Goal: Transaction & Acquisition: Obtain resource

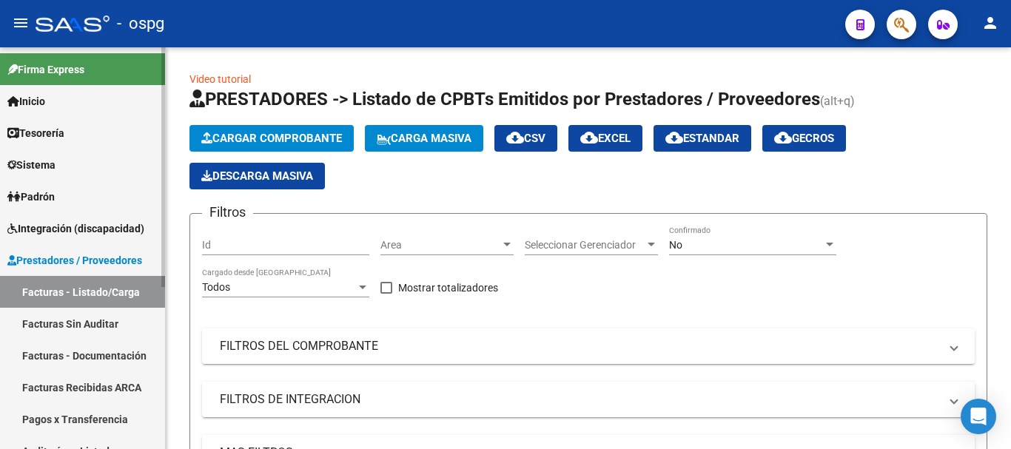
scroll to position [650, 0]
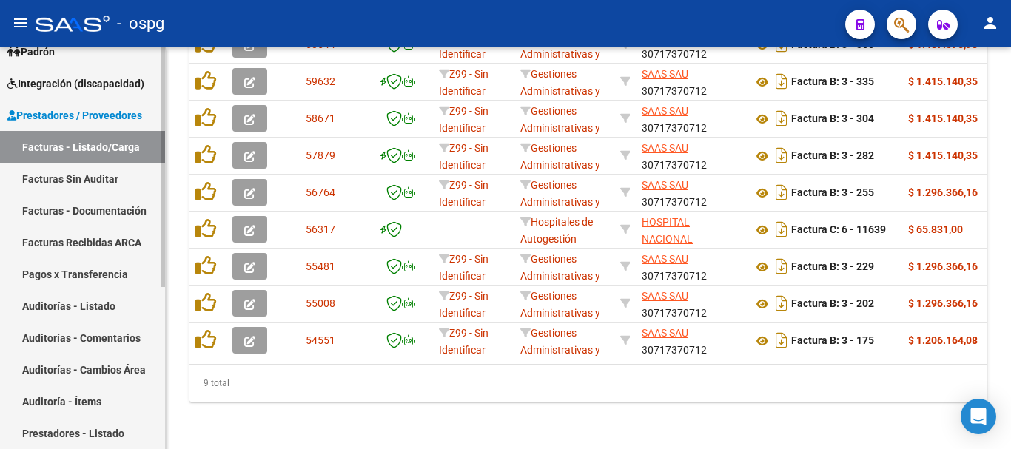
click at [95, 208] on link "Facturas - Documentación" at bounding box center [82, 211] width 165 height 32
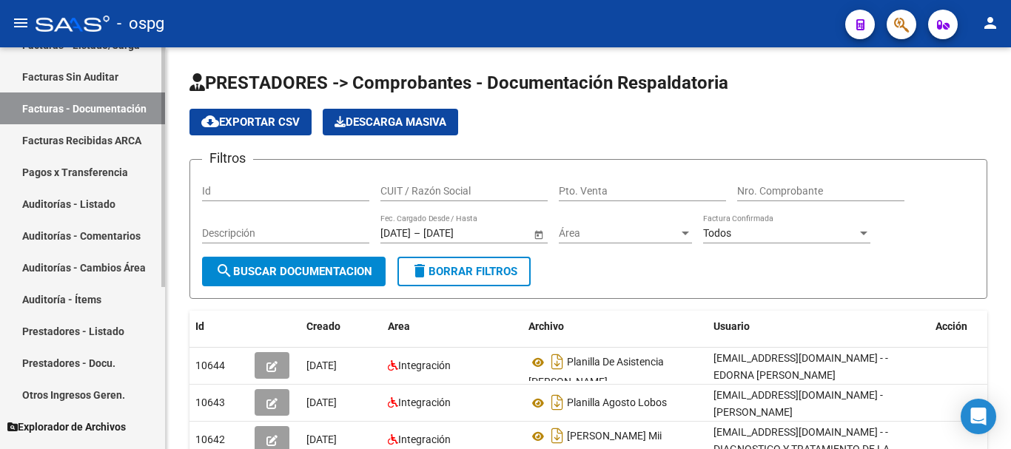
scroll to position [272, 0]
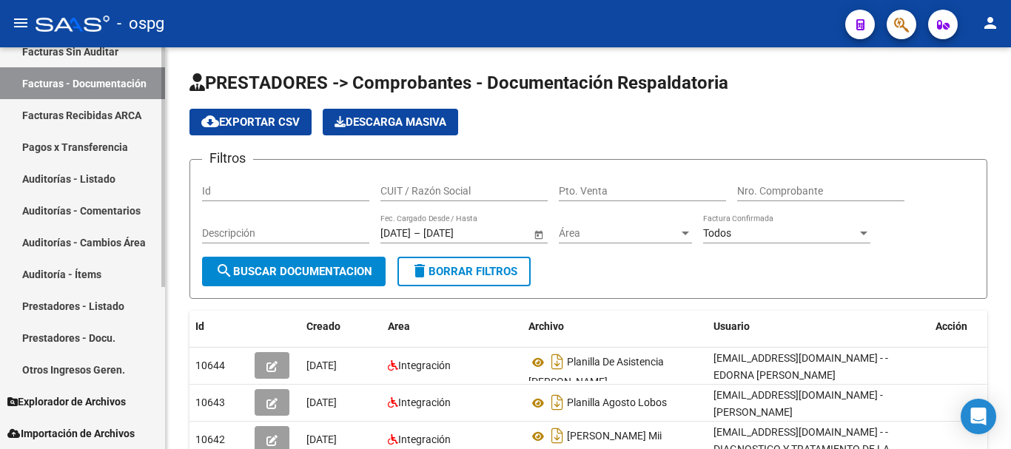
click at [104, 150] on link "Pagos x Transferencia" at bounding box center [82, 147] width 165 height 32
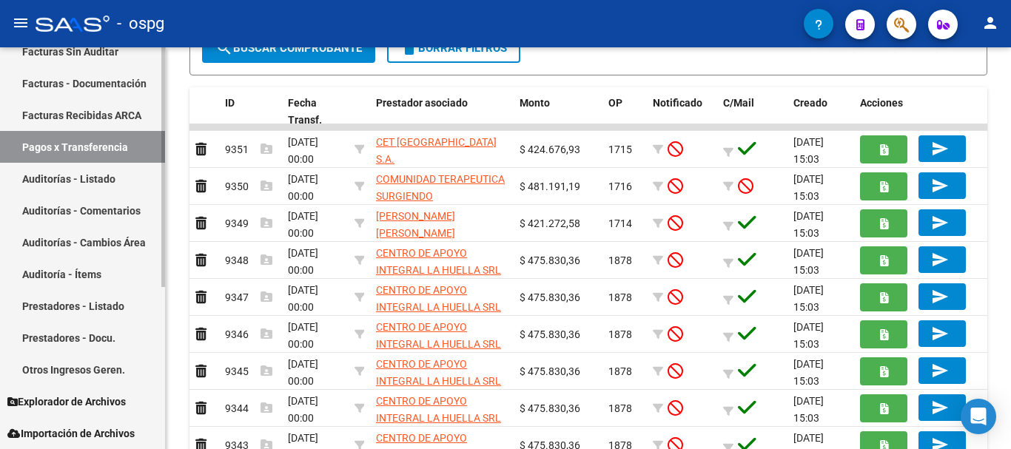
click at [52, 341] on link "Prestadores - Docu." at bounding box center [82, 338] width 165 height 32
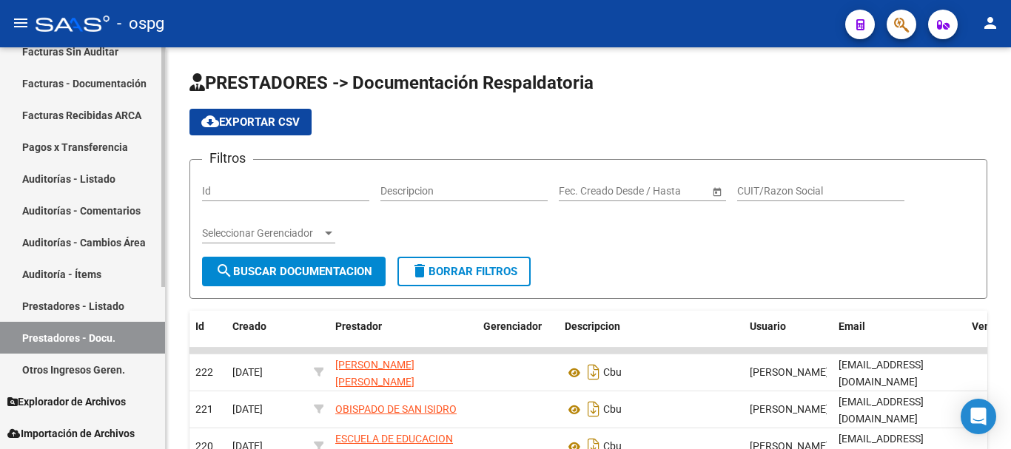
click at [73, 376] on link "Otros Ingresos Geren." at bounding box center [82, 370] width 165 height 32
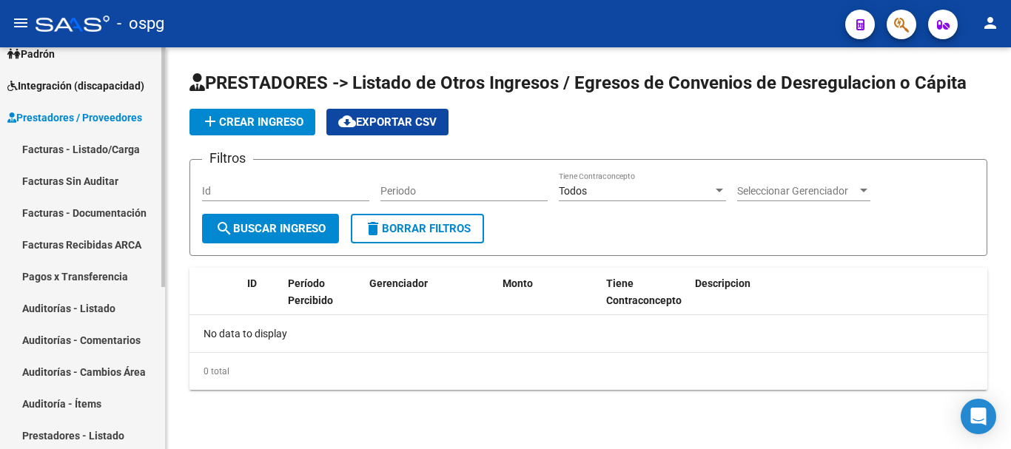
scroll to position [124, 0]
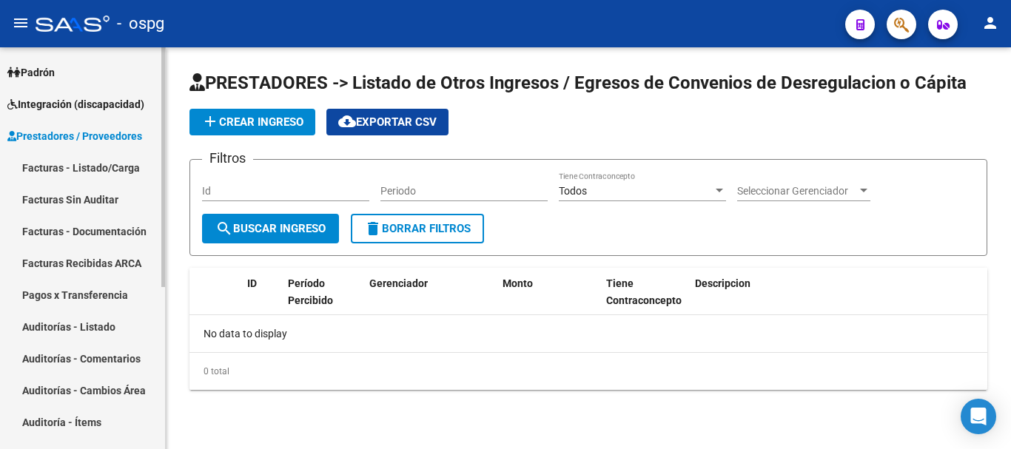
click at [59, 272] on link "Facturas Recibidas ARCA" at bounding box center [82, 263] width 165 height 32
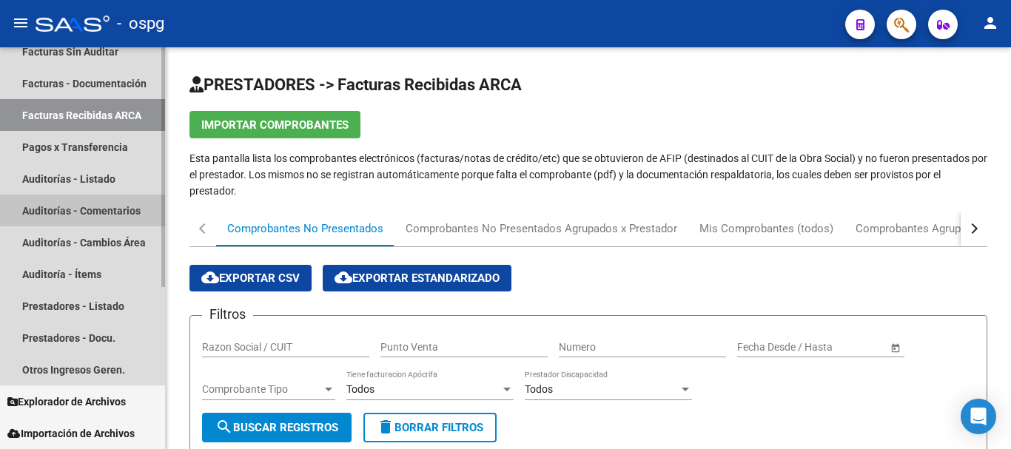
click at [70, 222] on link "Auditorías - Comentarios" at bounding box center [82, 211] width 165 height 32
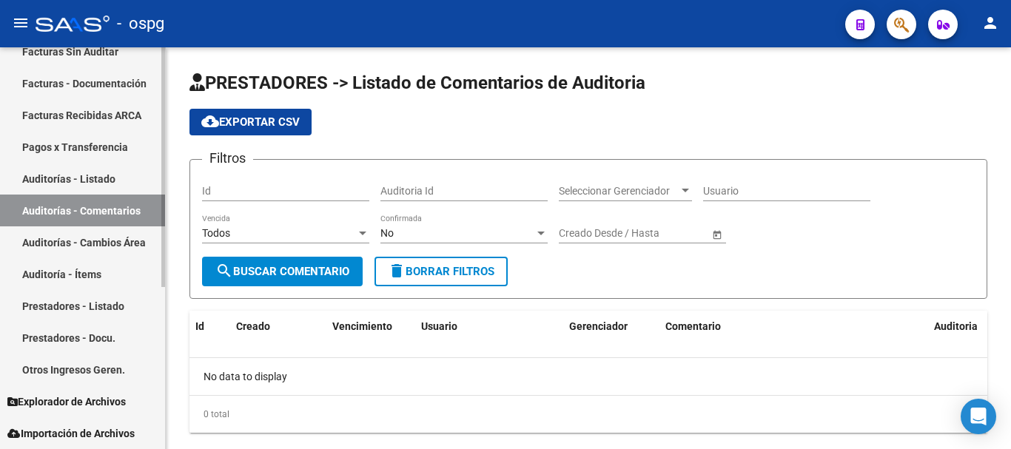
click at [61, 246] on link "Auditorías - Cambios Área" at bounding box center [82, 242] width 165 height 32
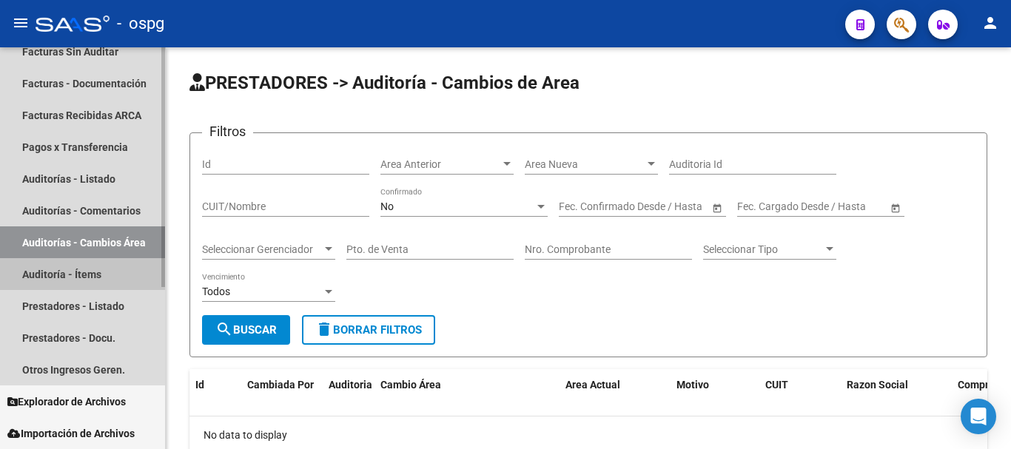
click at [60, 278] on link "Auditoría - Ítems" at bounding box center [82, 274] width 165 height 32
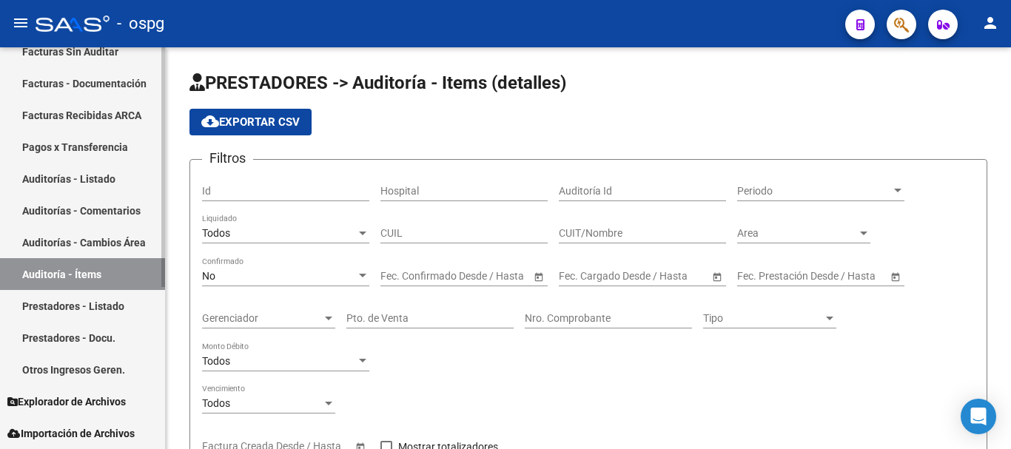
click at [56, 303] on link "Prestadores - Listado" at bounding box center [82, 306] width 165 height 32
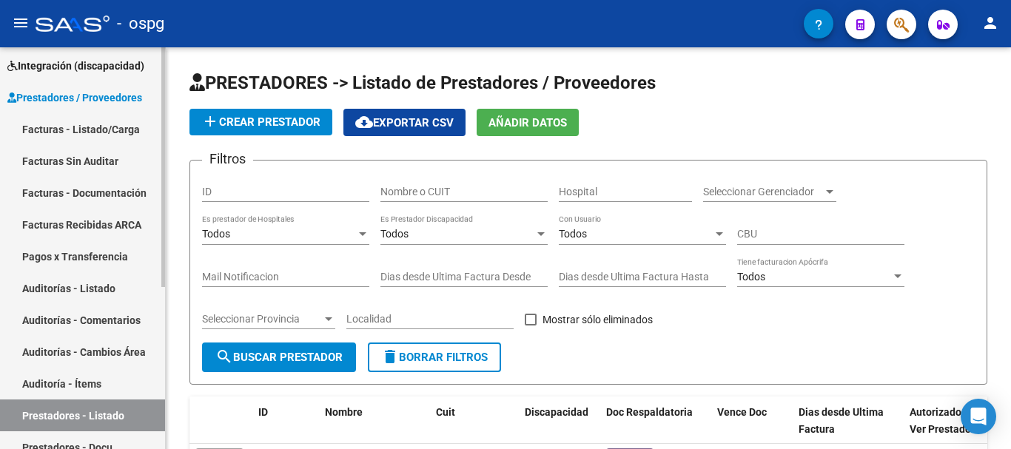
scroll to position [50, 0]
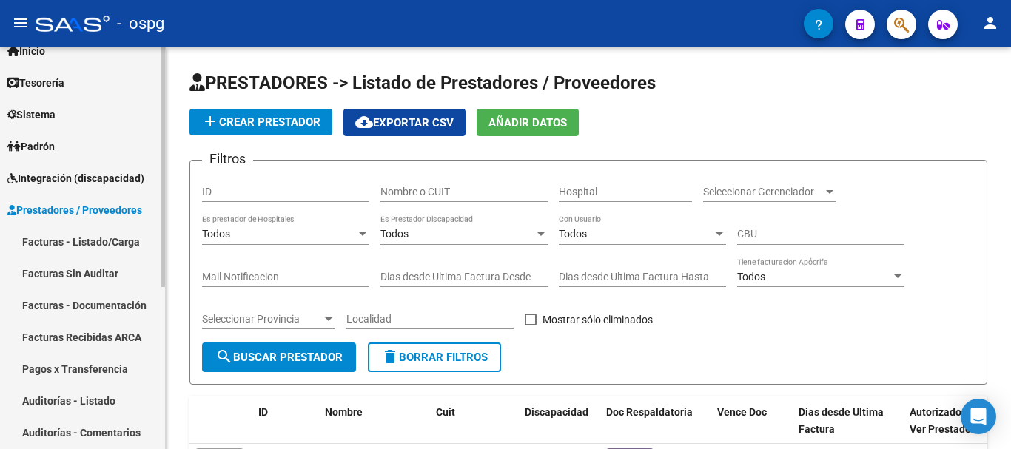
click at [56, 188] on link "Integración (discapacidad)" at bounding box center [82, 178] width 165 height 32
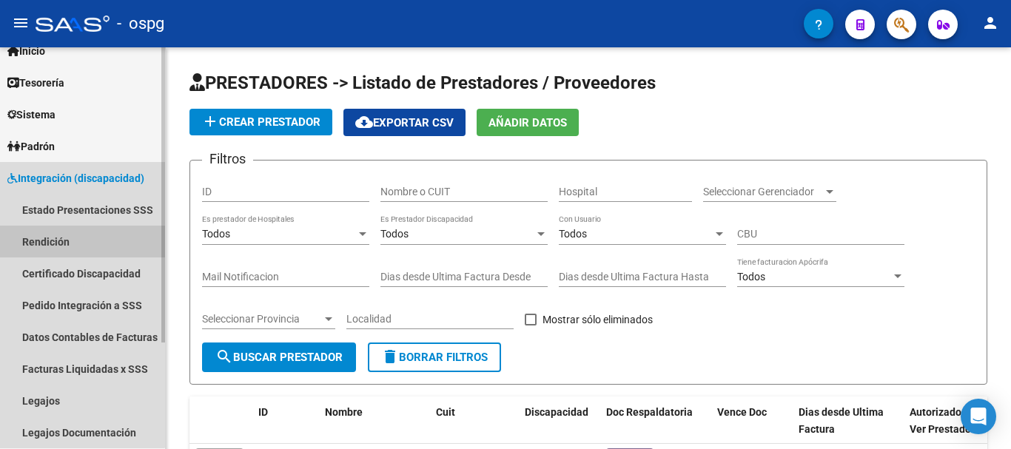
click at [79, 245] on link "Rendición" at bounding box center [82, 242] width 165 height 32
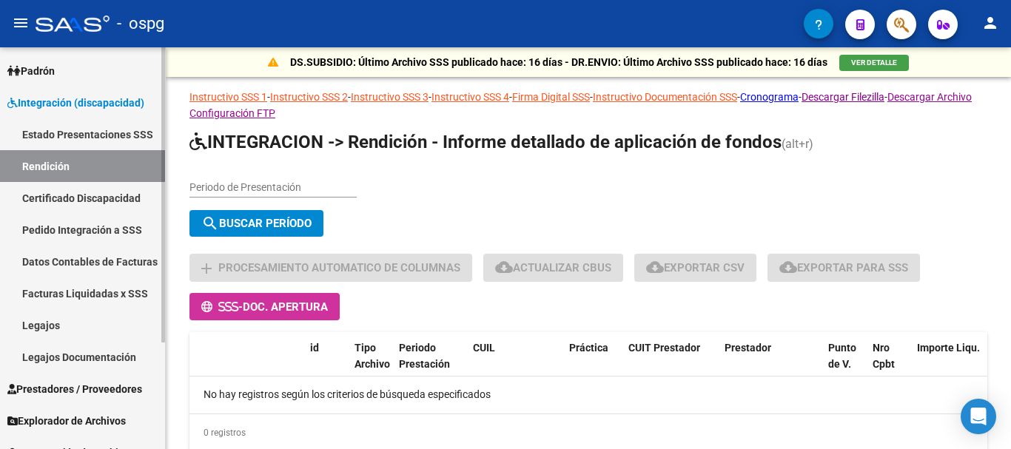
scroll to position [145, 0]
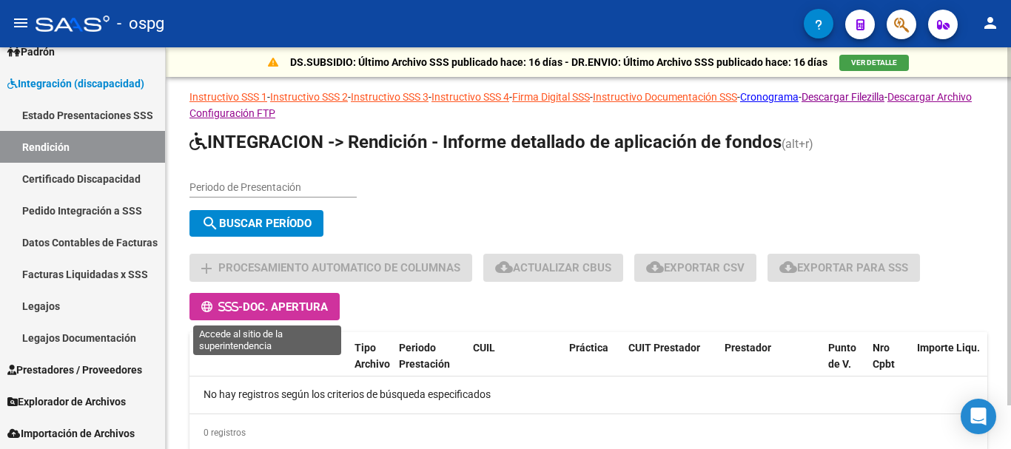
click at [298, 314] on button "- Doc. Apertura" at bounding box center [264, 306] width 150 height 27
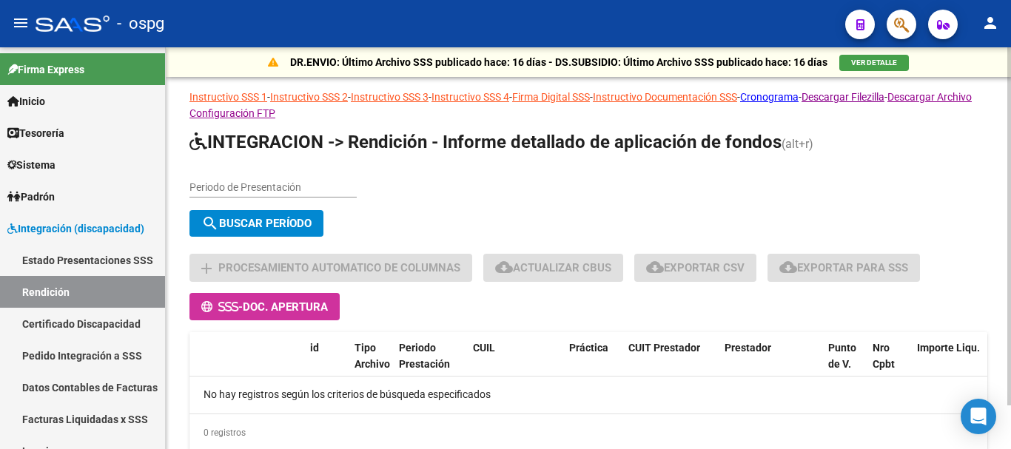
scroll to position [49, 0]
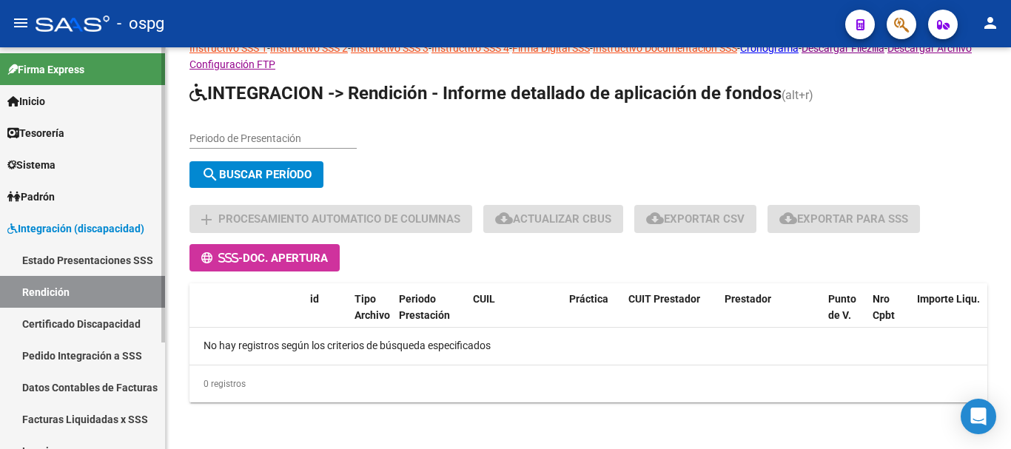
click at [58, 218] on link "Integración (discapacidad)" at bounding box center [82, 228] width 165 height 32
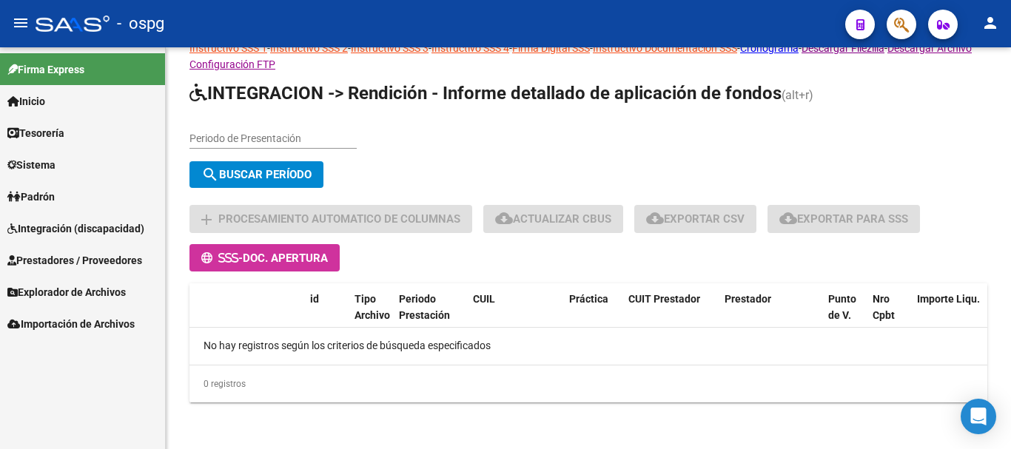
click at [42, 257] on span "Prestadores / Proveedores" at bounding box center [74, 260] width 135 height 16
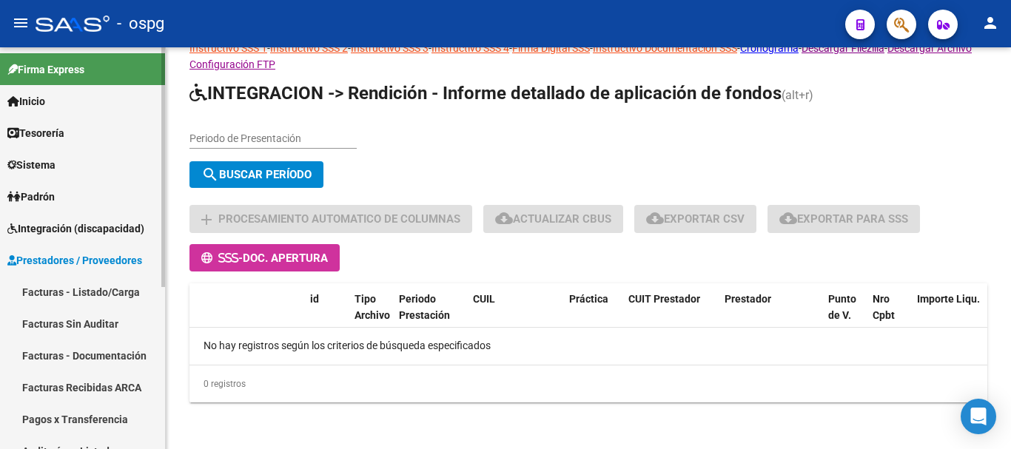
click at [56, 296] on link "Facturas - Listado/Carga" at bounding box center [82, 292] width 165 height 32
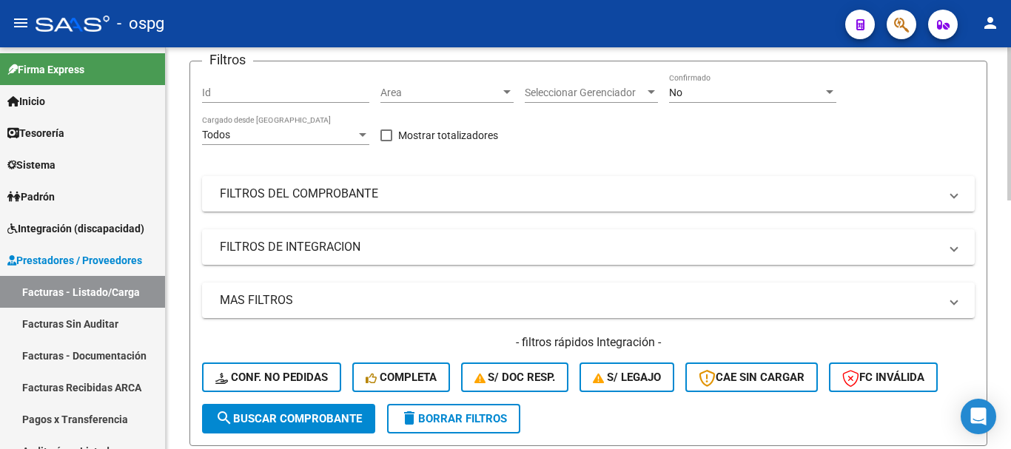
scroll to position [296, 0]
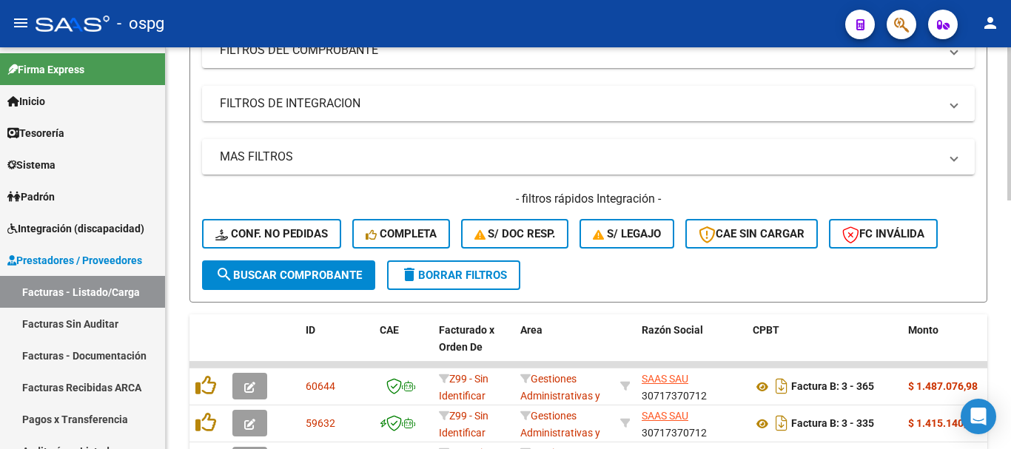
click at [492, 278] on span "delete Borrar Filtros" at bounding box center [453, 275] width 107 height 13
click at [38, 221] on span "Integración (discapacidad)" at bounding box center [75, 229] width 137 height 16
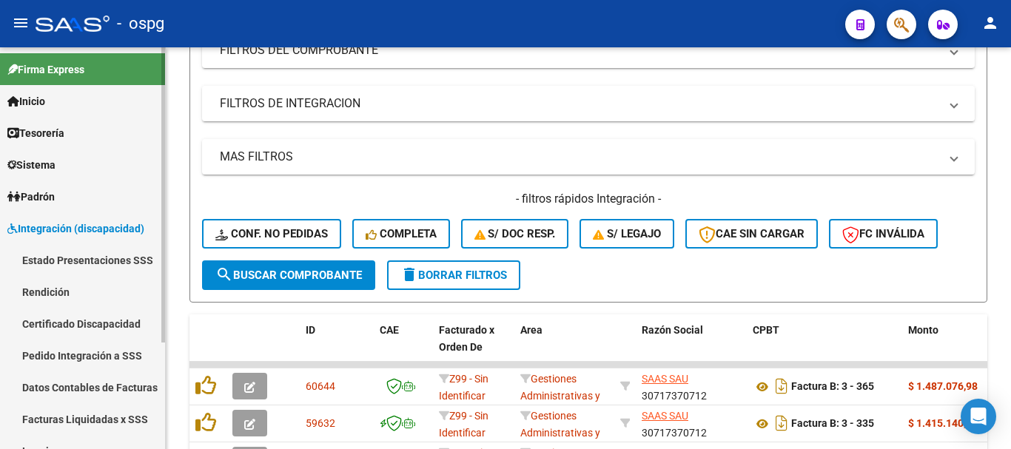
click at [87, 352] on link "Pedido Integración a SSS" at bounding box center [82, 356] width 165 height 32
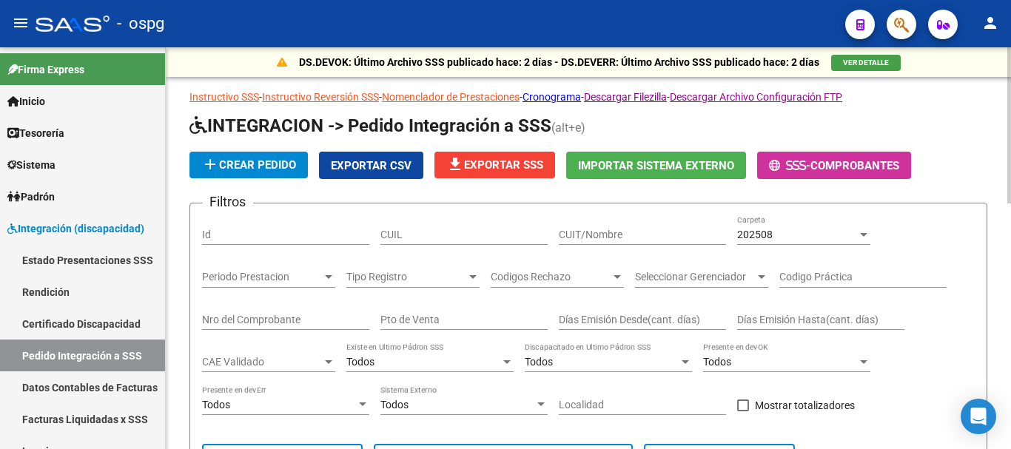
click at [507, 169] on span "file_download Exportar SSS" at bounding box center [494, 164] width 97 height 13
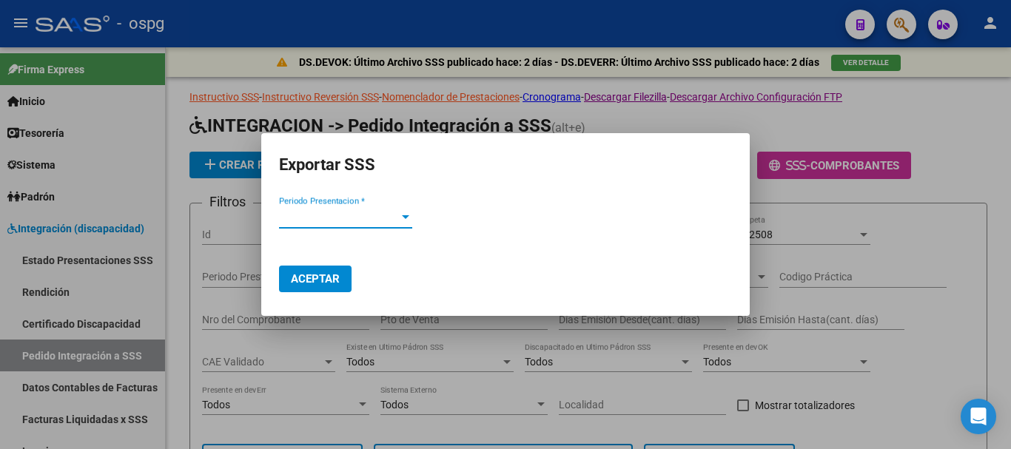
click at [402, 219] on div at bounding box center [405, 217] width 13 height 12
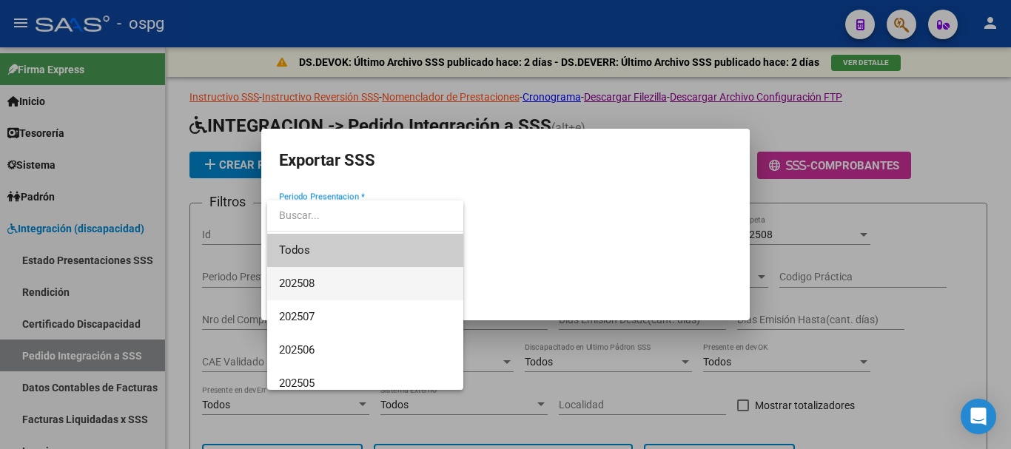
click at [345, 275] on span "202508" at bounding box center [365, 283] width 172 height 33
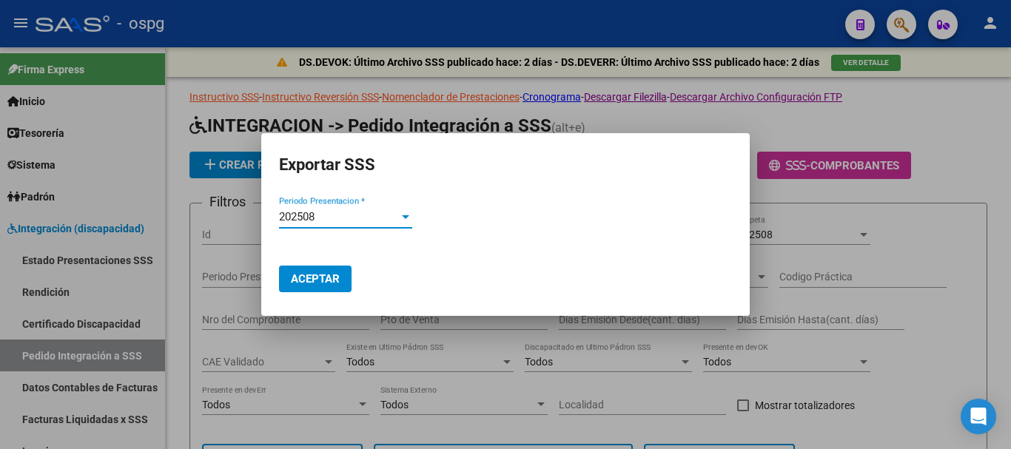
click at [309, 282] on span "Aceptar" at bounding box center [315, 278] width 49 height 13
click at [318, 275] on span "Aceptar" at bounding box center [315, 278] width 49 height 13
click at [918, 272] on div at bounding box center [505, 224] width 1011 height 449
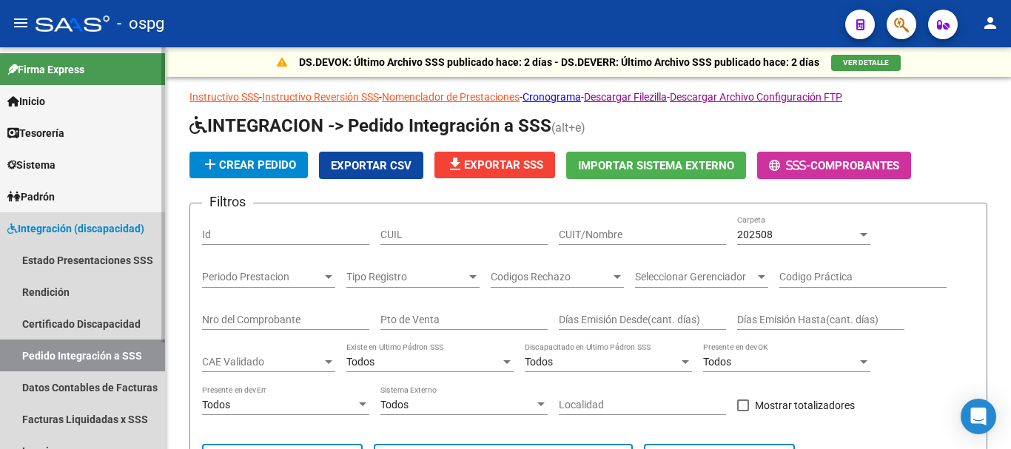
click at [83, 235] on span "Integración (discapacidad)" at bounding box center [75, 229] width 137 height 16
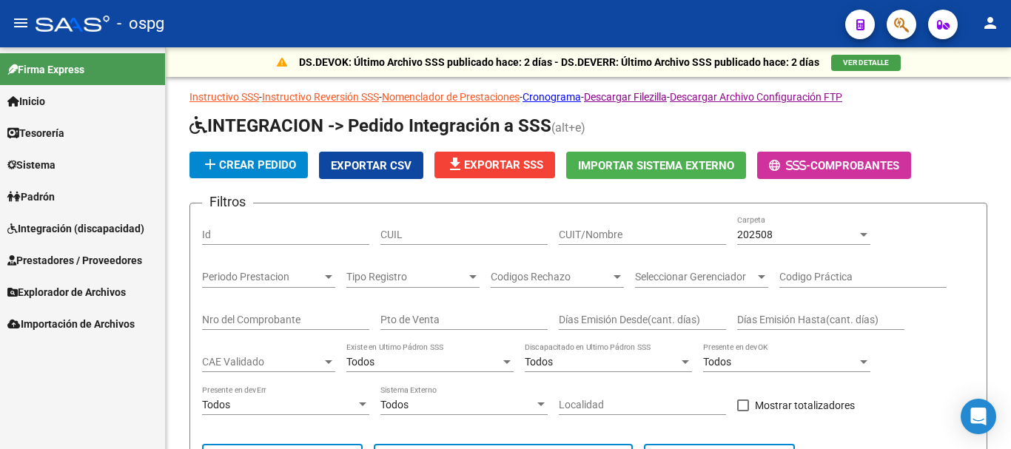
click at [76, 272] on link "Prestadores / Proveedores" at bounding box center [82, 260] width 165 height 32
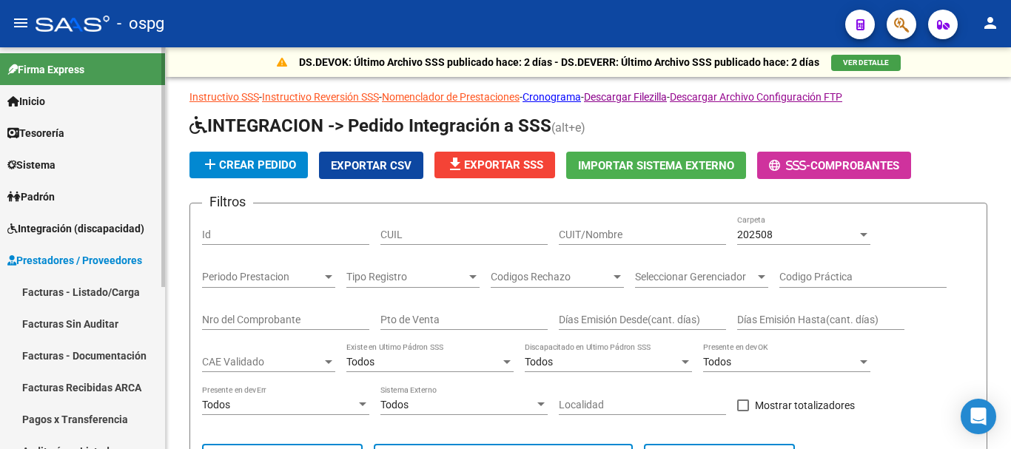
click at [73, 299] on link "Facturas - Listado/Carga" at bounding box center [82, 292] width 165 height 32
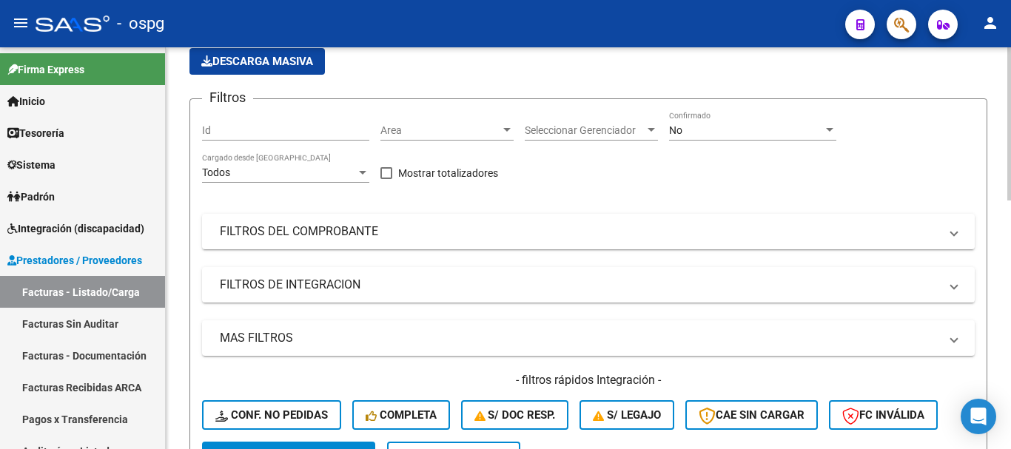
scroll to position [296, 0]
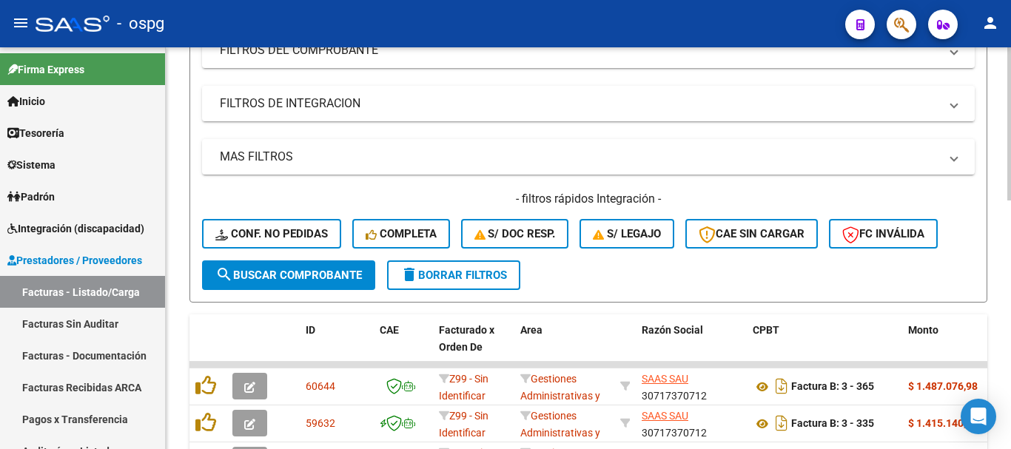
click at [500, 280] on span "delete Borrar Filtros" at bounding box center [453, 275] width 107 height 13
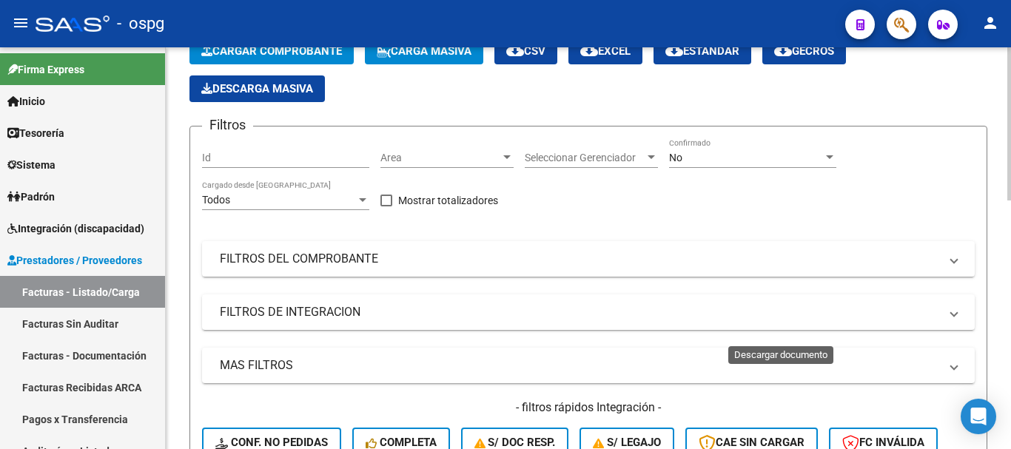
scroll to position [58, 0]
